Goal: Check status: Check status

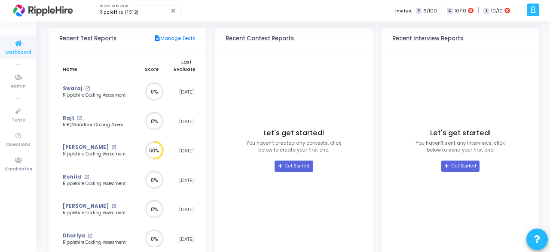
scroll to position [112, 0]
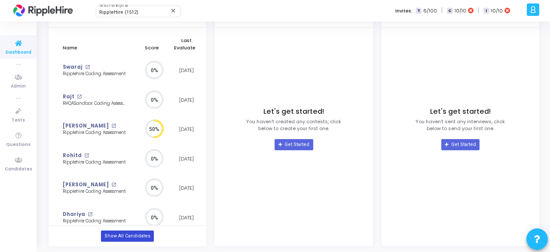
click at [138, 235] on link "Show All Candidates" at bounding box center [127, 236] width 53 height 11
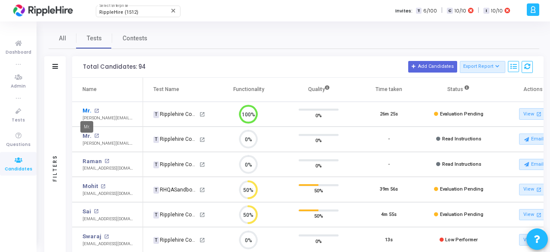
click at [86, 112] on link "Mr." at bounding box center [87, 111] width 9 height 9
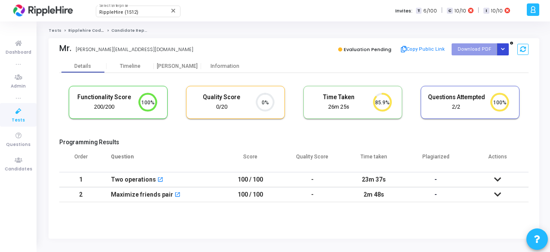
click at [507, 49] on button "Button group with nested dropdown" at bounding box center [503, 49] width 12 height 12
click at [467, 32] on ol "Tests Ripplehire Coding Assessment Candidate Report" at bounding box center [294, 31] width 491 height 6
click at [134, 66] on div "Timeline" at bounding box center [130, 66] width 21 height 6
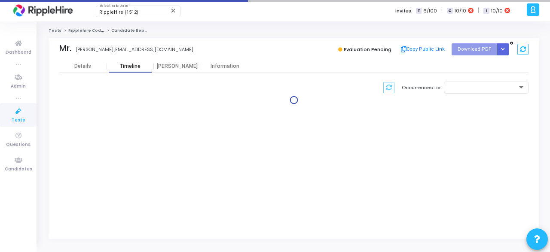
scroll to position [22, 25]
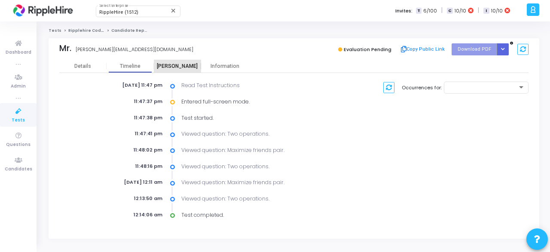
click at [174, 67] on div "[PERSON_NAME]" at bounding box center [177, 66] width 47 height 6
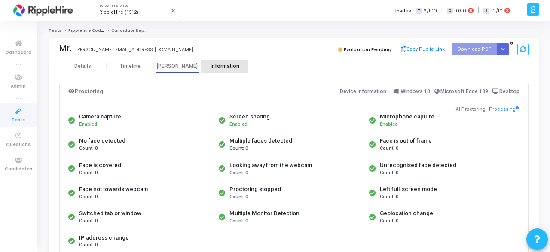
click at [216, 67] on div "Information" at bounding box center [224, 66] width 47 height 6
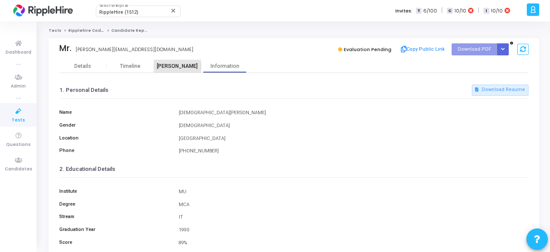
click at [184, 64] on div "[PERSON_NAME]" at bounding box center [177, 66] width 47 height 6
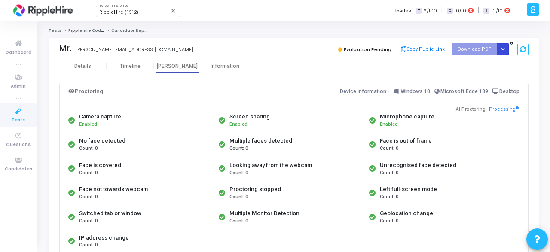
click at [505, 46] on button "Button group with nested dropdown" at bounding box center [503, 49] width 12 height 12
click at [469, 68] on button "Regenerate PDF" at bounding box center [476, 67] width 66 height 14
click at [131, 64] on div "Timeline" at bounding box center [130, 66] width 21 height 6
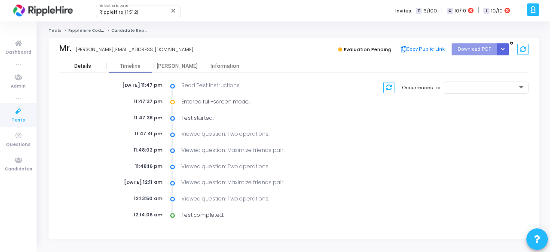
click at [81, 68] on div "Details" at bounding box center [82, 66] width 17 height 6
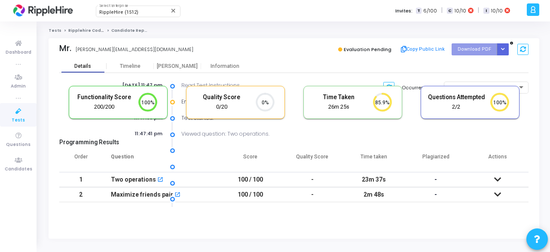
scroll to position [0, 0]
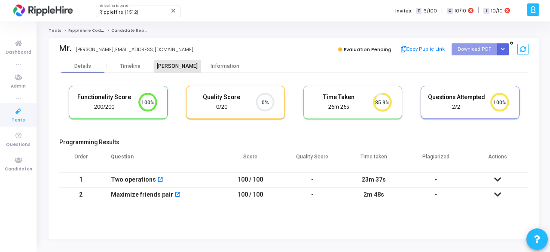
click at [176, 66] on div "[PERSON_NAME]" at bounding box center [177, 66] width 47 height 6
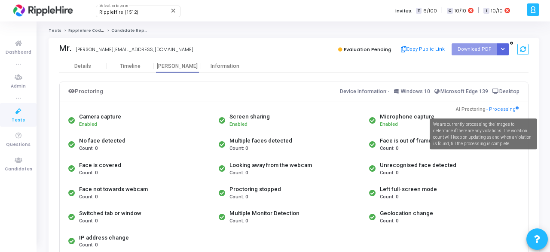
drag, startPoint x: 460, startPoint y: 110, endPoint x: 505, endPoint y: 111, distance: 45.2
click at [505, 111] on div "Camera capture Enabled Screen sharing Enabled Microphone capture Enabled No fac…" at bounding box center [294, 181] width 469 height 158
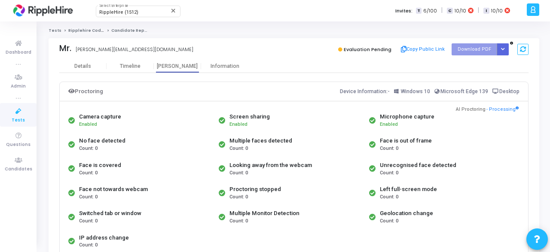
click at [527, 69] on div "Details Timeline Proctor Information" at bounding box center [294, 66] width 470 height 13
drag, startPoint x: 522, startPoint y: 110, endPoint x: 468, endPoint y: 108, distance: 53.8
click at [468, 108] on div "Camera capture Enabled Screen sharing Enabled Microphone capture Enabled No fac…" at bounding box center [294, 181] width 469 height 158
click at [349, 65] on div "Details Timeline Proctor Information" at bounding box center [294, 66] width 470 height 13
